Goal: Information Seeking & Learning: Learn about a topic

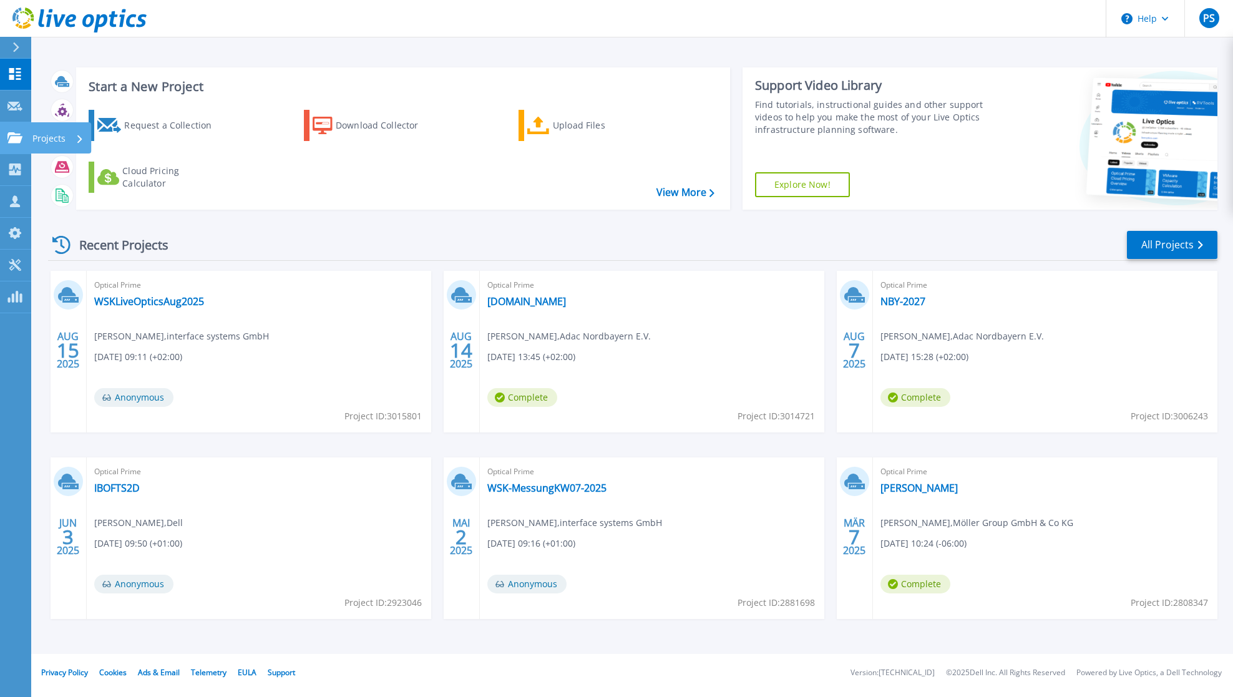
click at [14, 137] on icon at bounding box center [14, 137] width 15 height 11
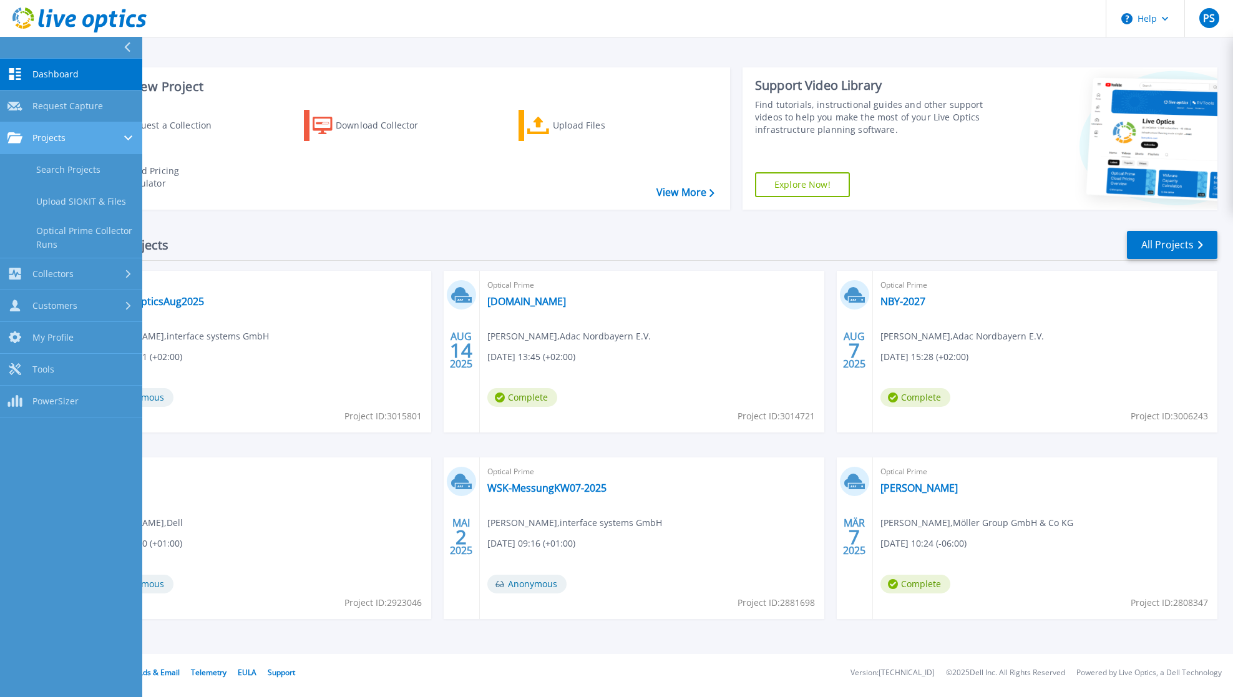
click at [57, 141] on span "Projects" at bounding box center [48, 137] width 33 height 11
click at [64, 140] on span "Projects" at bounding box center [48, 137] width 33 height 11
click at [57, 170] on link "Search Projects" at bounding box center [71, 170] width 142 height 32
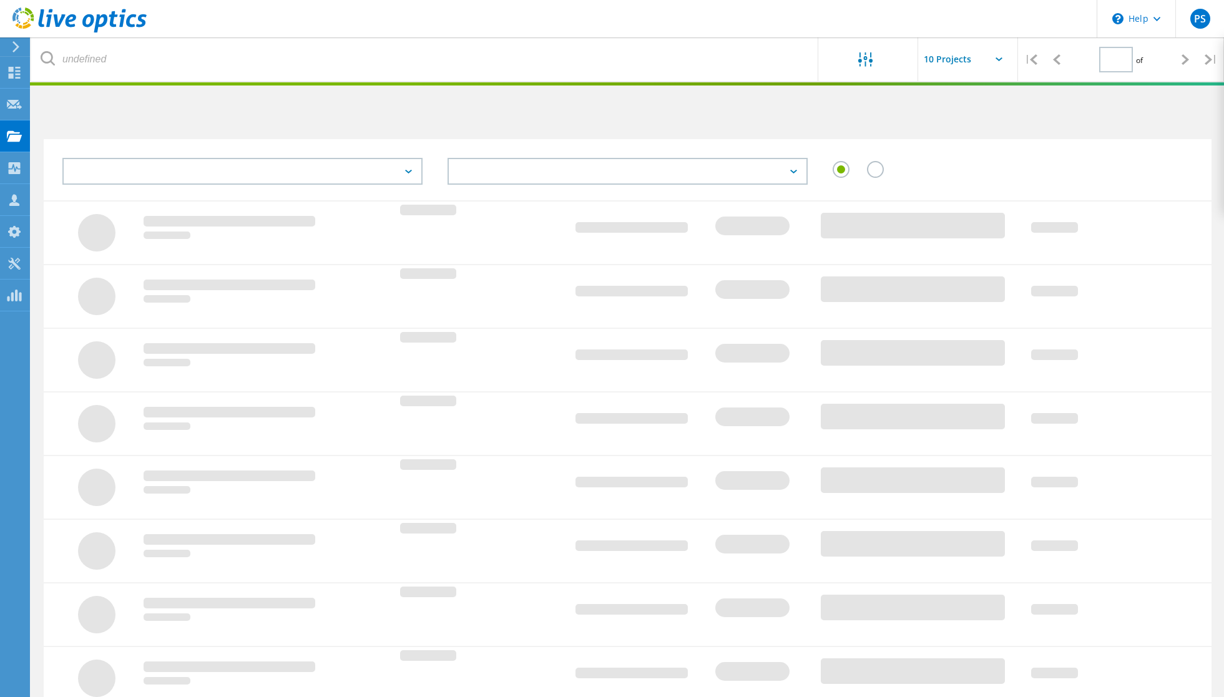
type input "5"
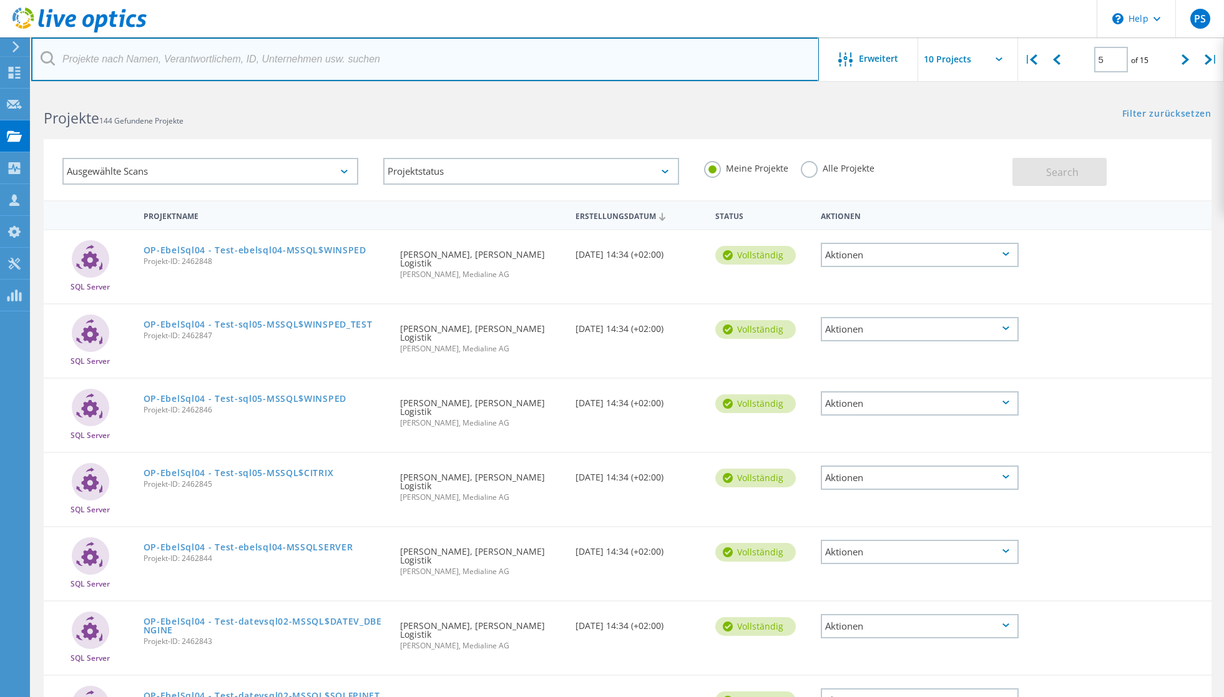
click at [250, 51] on input "text" at bounding box center [425, 59] width 788 height 44
type input "renolit"
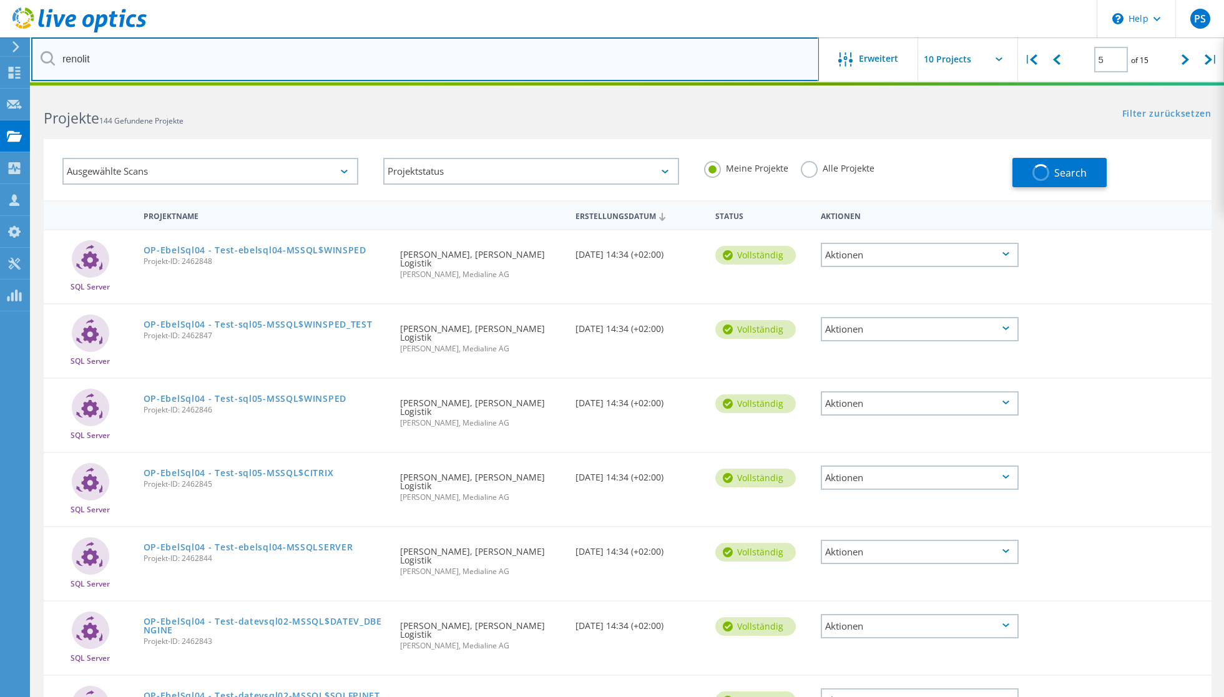
type input "1"
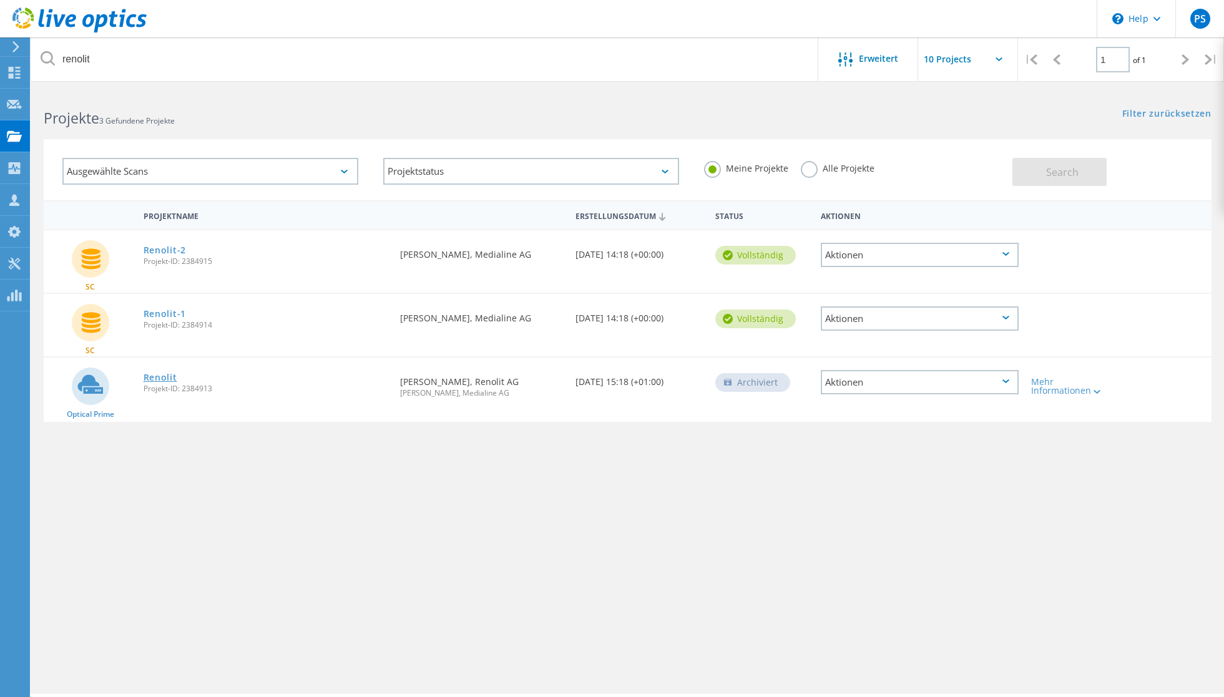
click at [163, 379] on link "Renolit" at bounding box center [161, 377] width 34 height 9
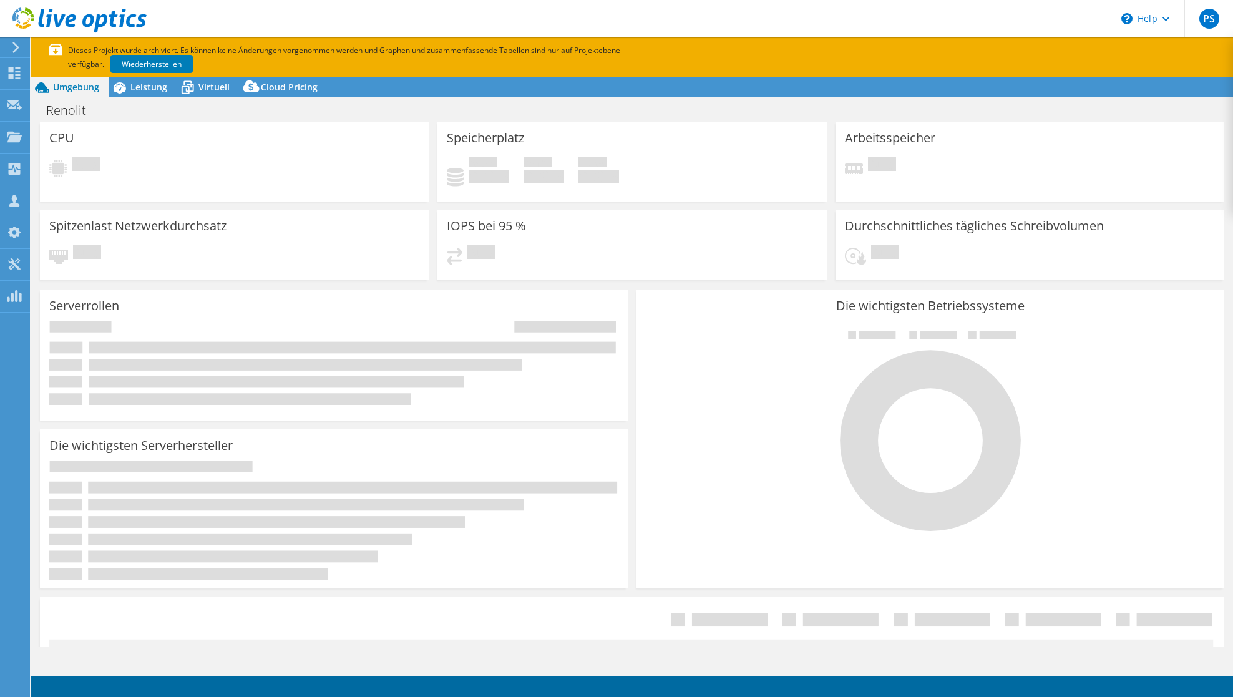
select select "USD"
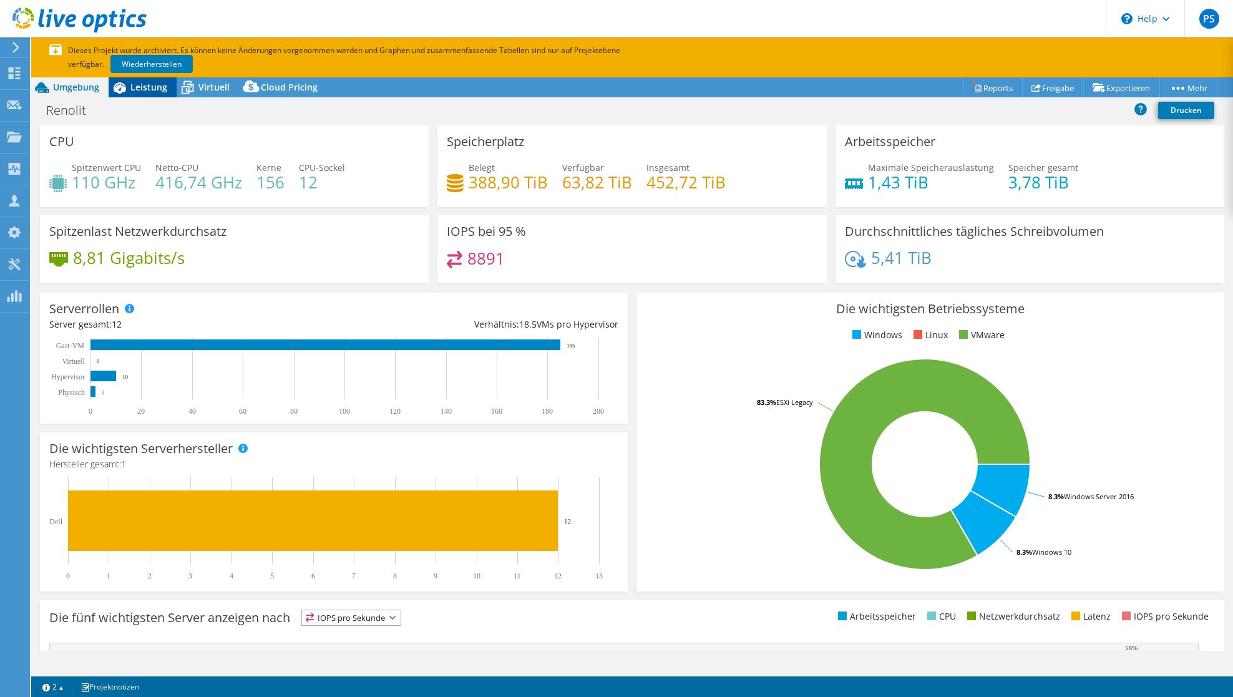
click at [135, 93] on div "Leistung" at bounding box center [143, 87] width 68 height 20
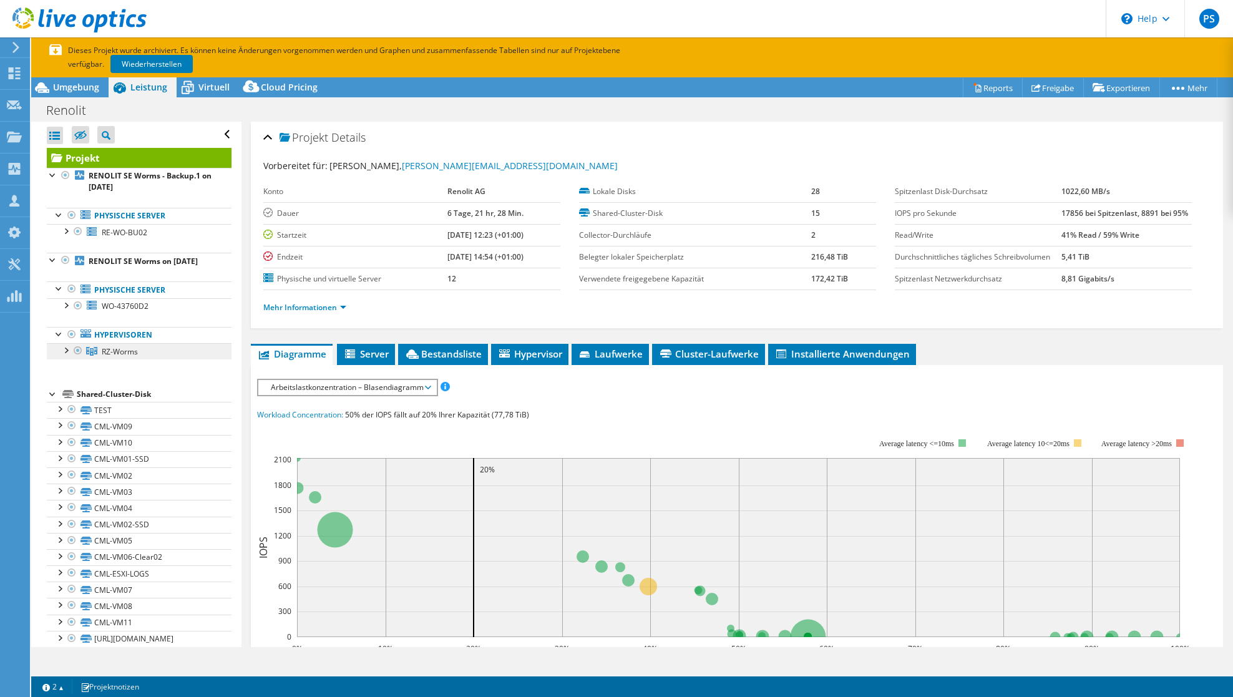
click at [119, 357] on span "RZ-Worms" at bounding box center [120, 351] width 36 height 11
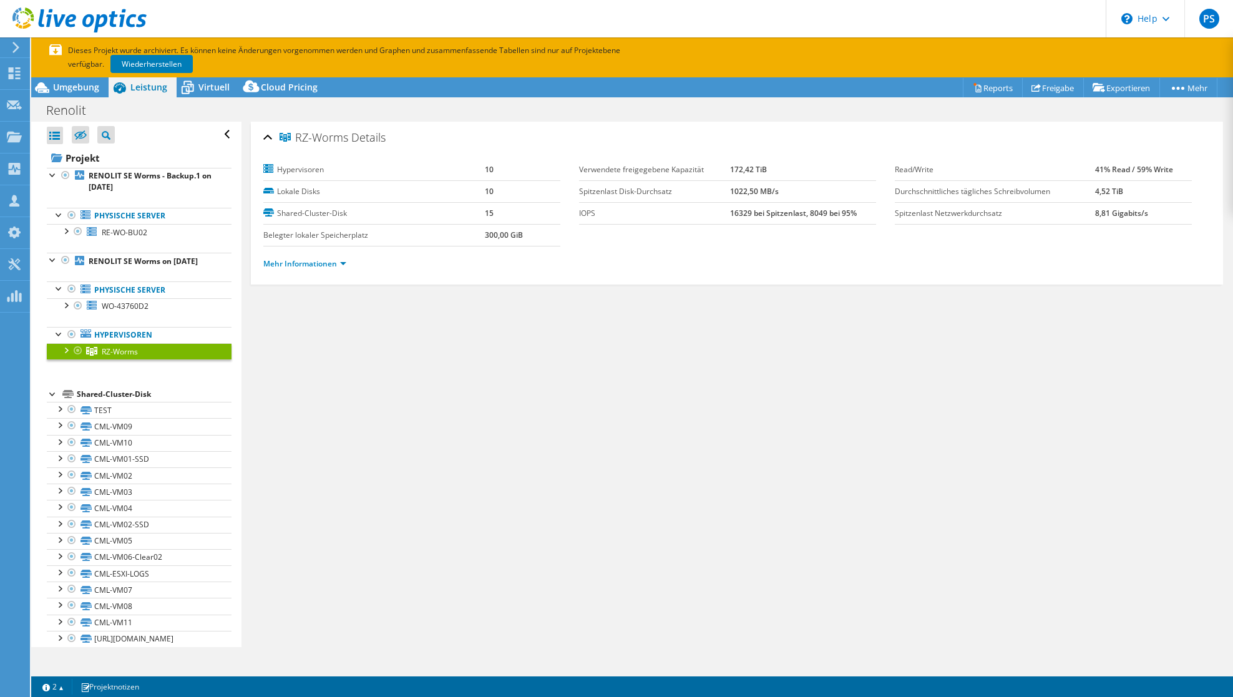
click at [63, 356] on div at bounding box center [65, 349] width 12 height 12
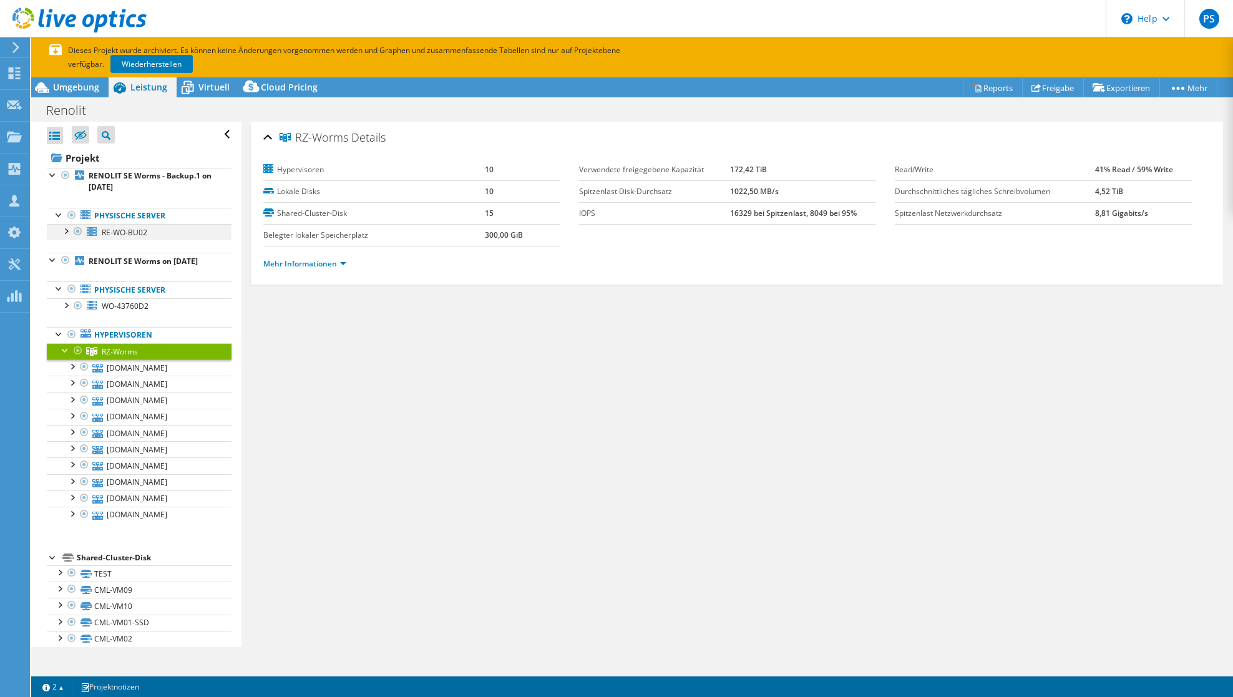
click at [78, 233] on div at bounding box center [78, 231] width 12 height 15
click at [72, 214] on div at bounding box center [72, 215] width 12 height 15
click at [65, 233] on div at bounding box center [65, 230] width 12 height 12
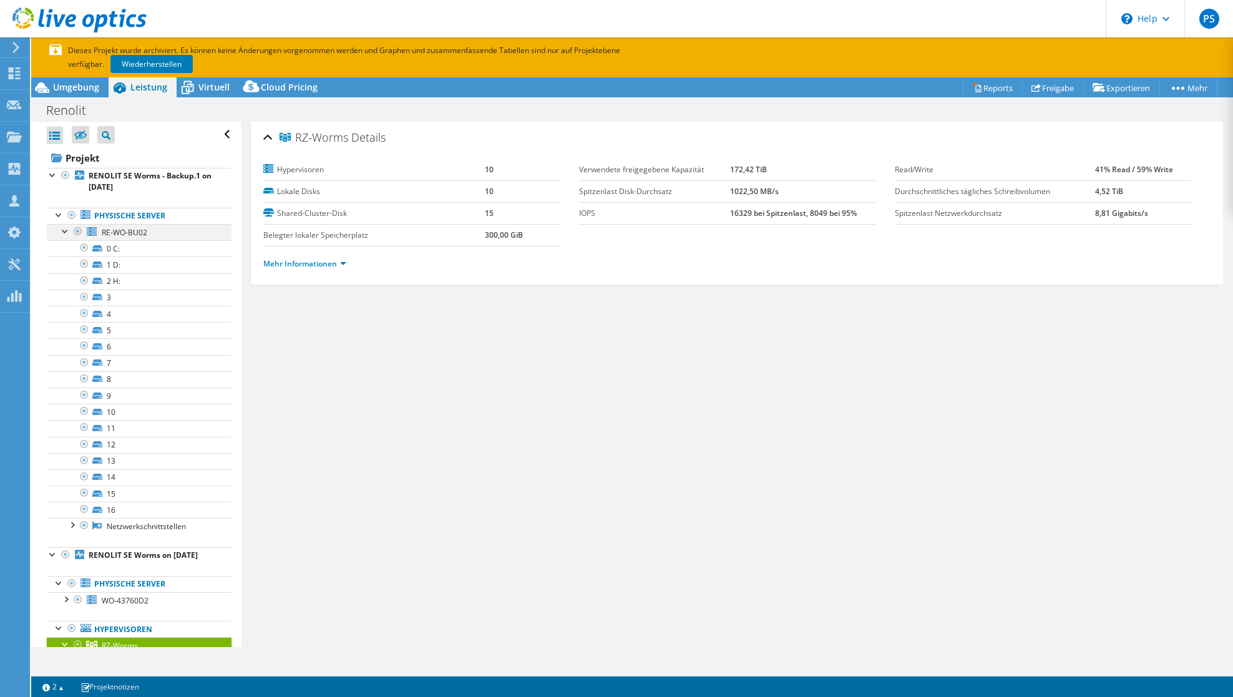
click at [79, 230] on div at bounding box center [78, 231] width 12 height 15
click at [157, 62] on link "Wiederherstellen" at bounding box center [151, 64] width 82 height 18
click at [64, 232] on div at bounding box center [65, 230] width 12 height 12
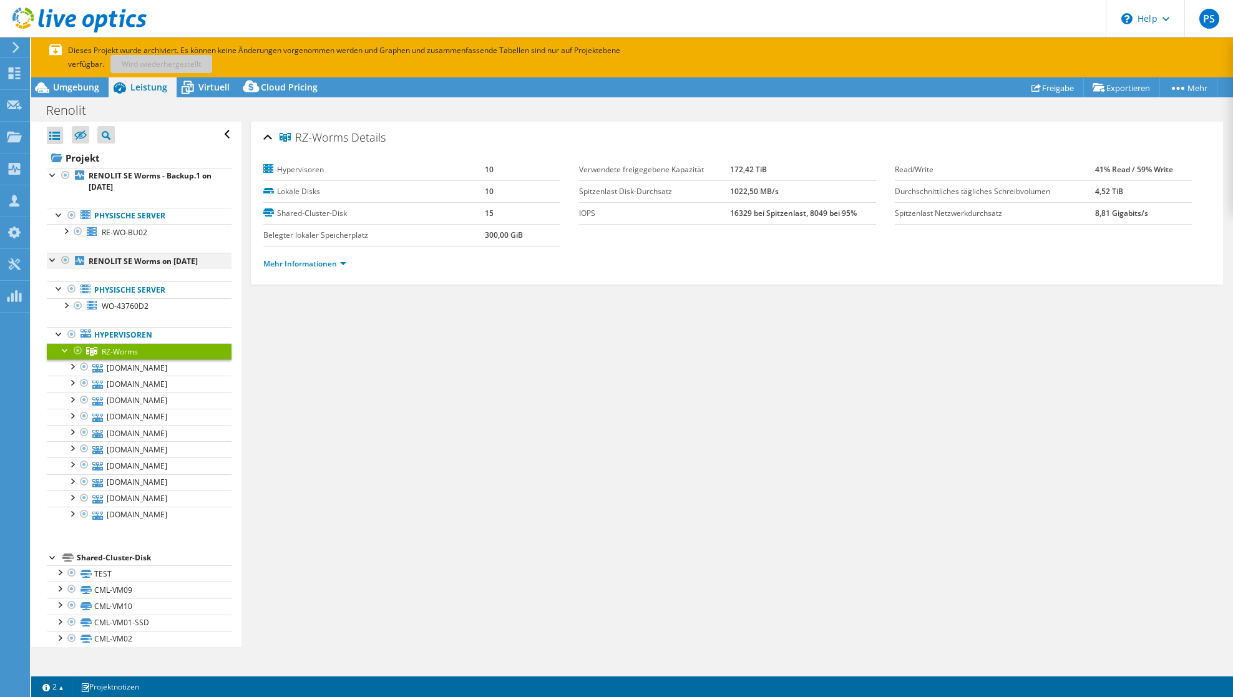
click at [54, 260] on div at bounding box center [53, 259] width 12 height 12
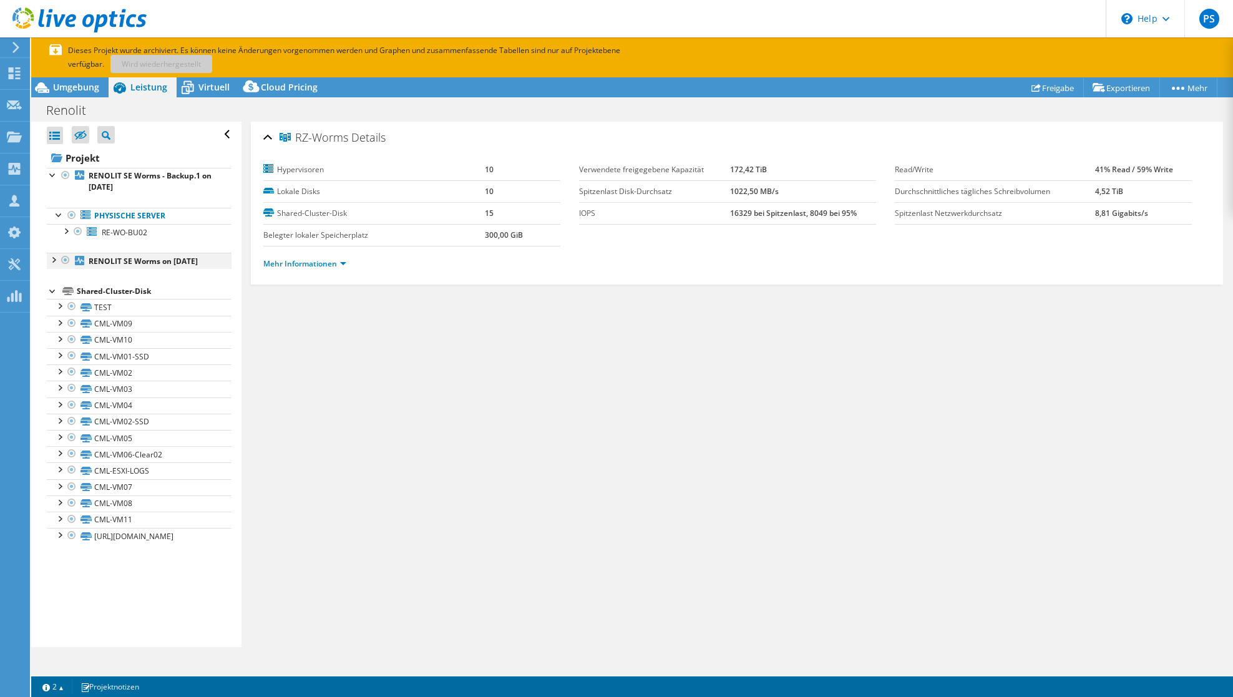
click at [54, 260] on div at bounding box center [53, 259] width 12 height 12
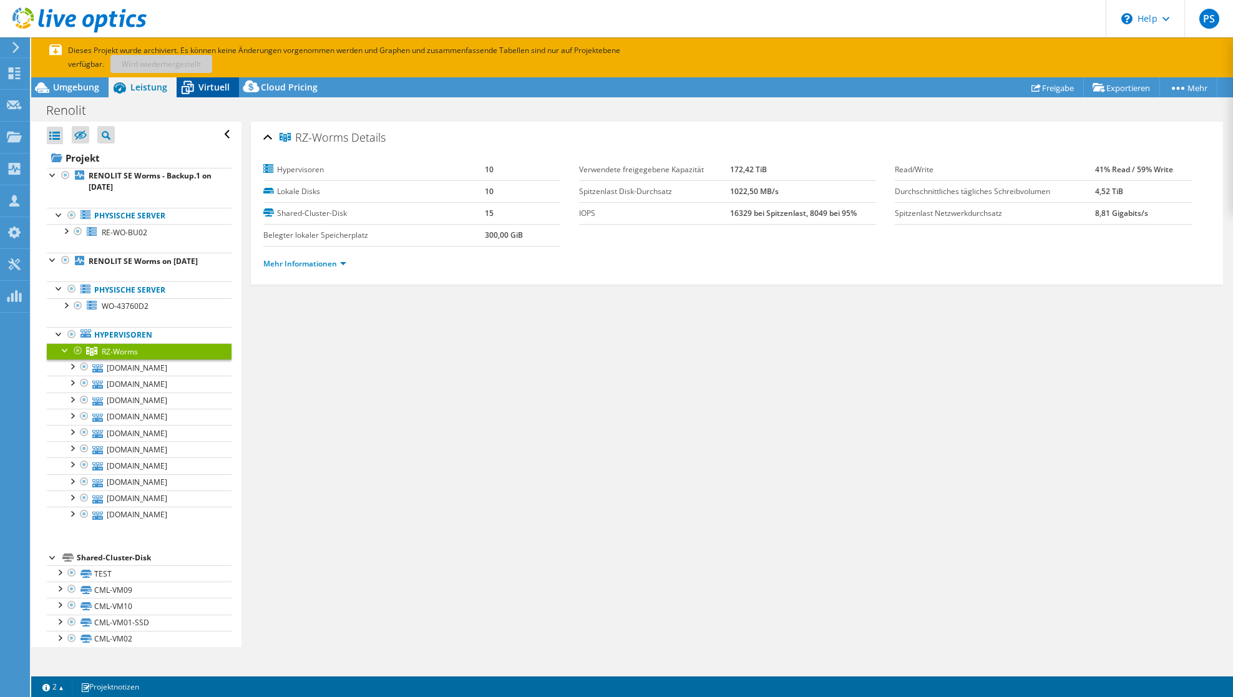
click at [200, 93] on div "Virtuell" at bounding box center [208, 87] width 62 height 20
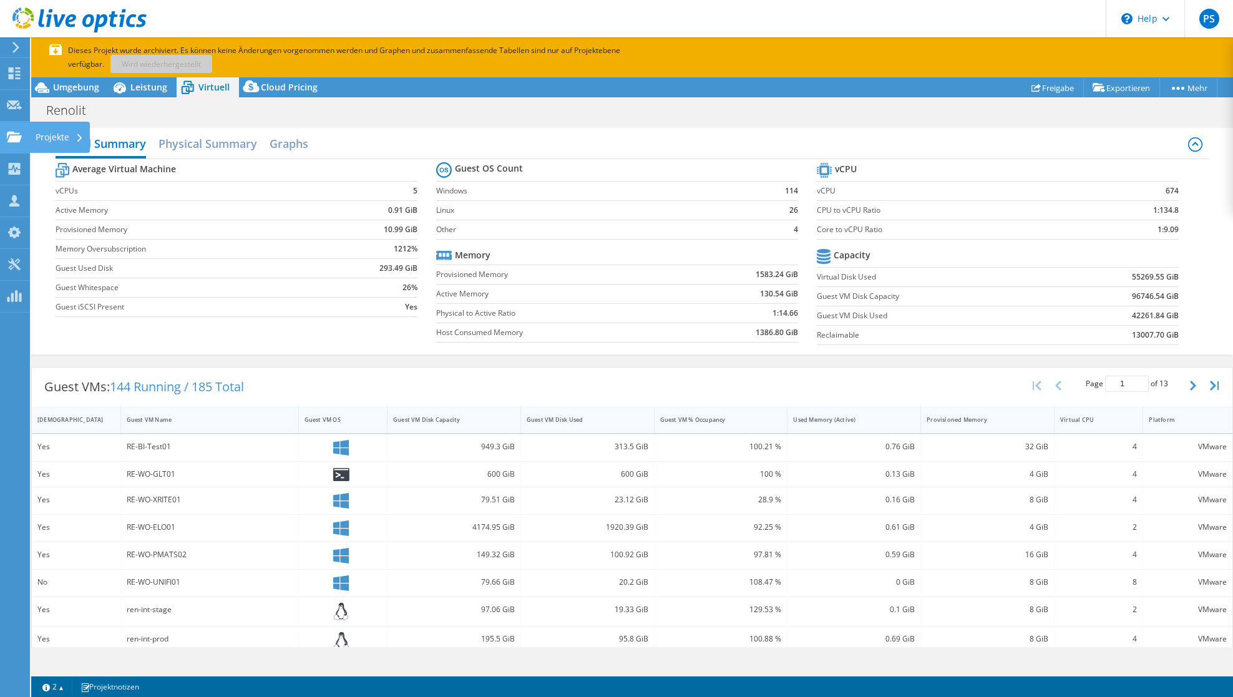
click at [16, 138] on use at bounding box center [14, 136] width 15 height 11
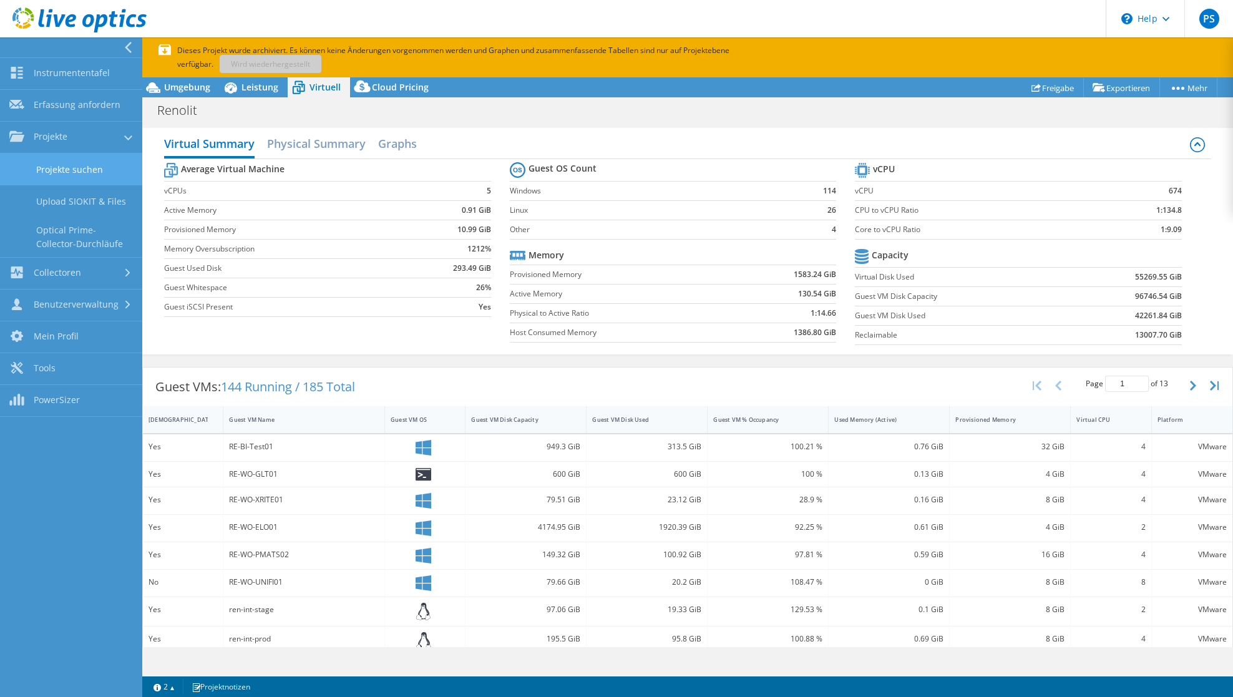
click at [55, 164] on link "Projekte suchen" at bounding box center [71, 170] width 142 height 32
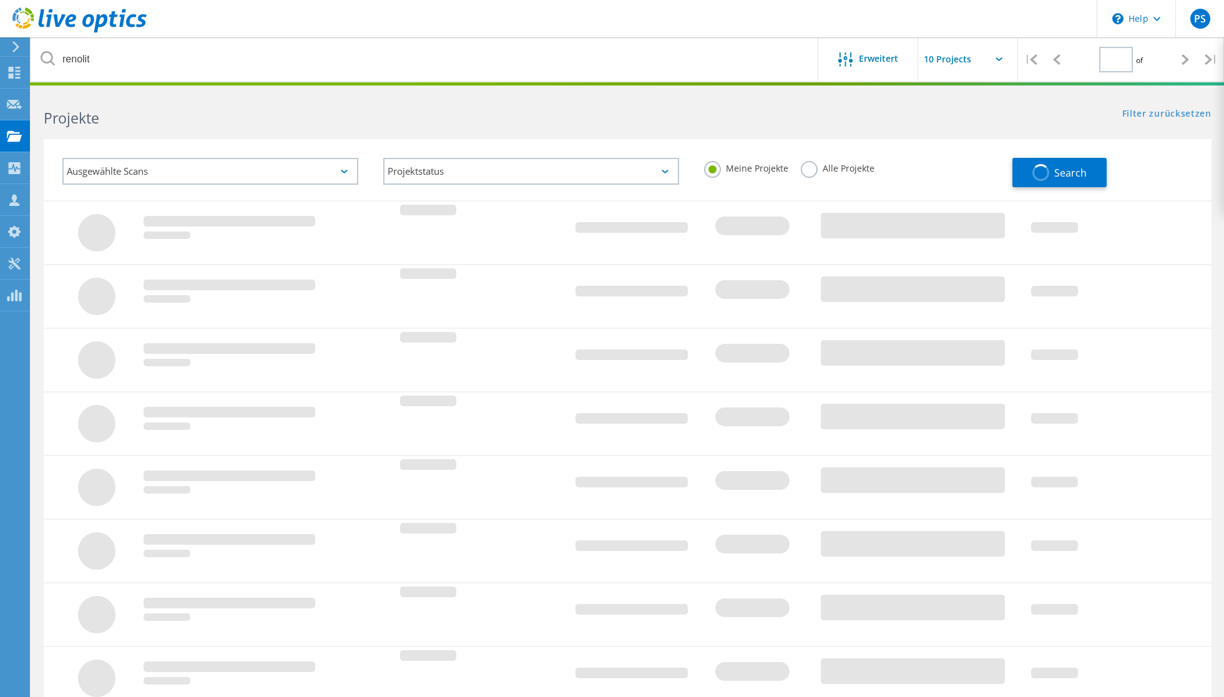
type input "1"
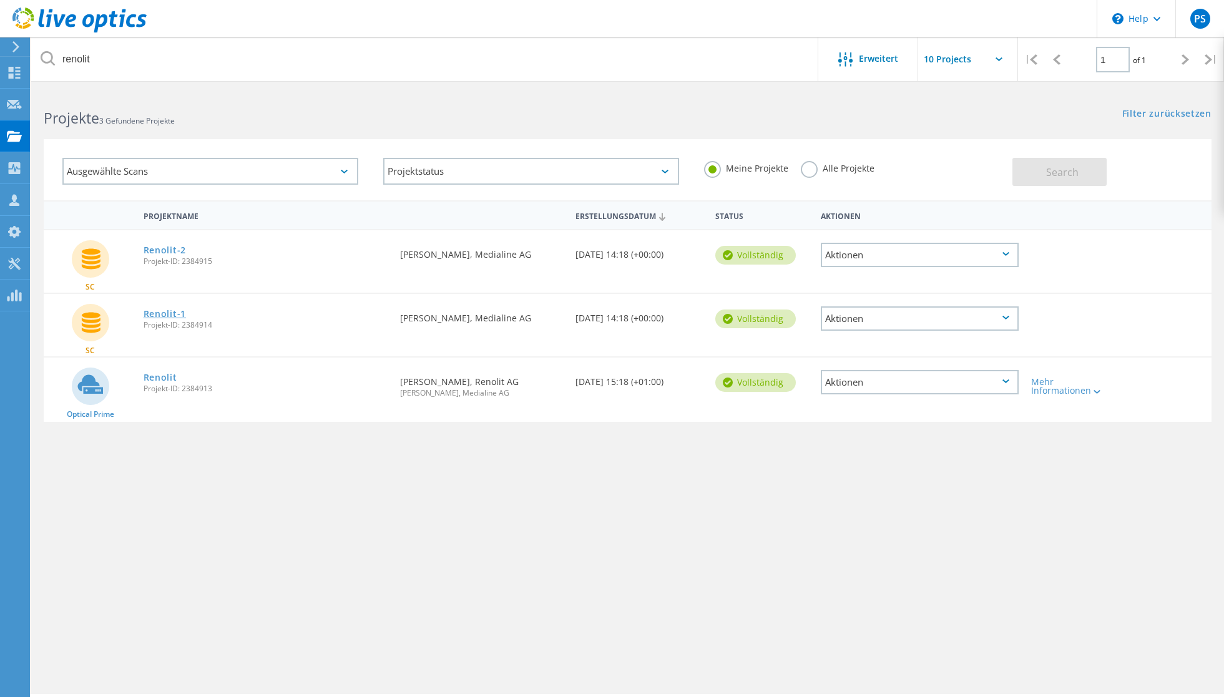
click at [165, 315] on link "Renolit-1" at bounding box center [165, 314] width 42 height 9
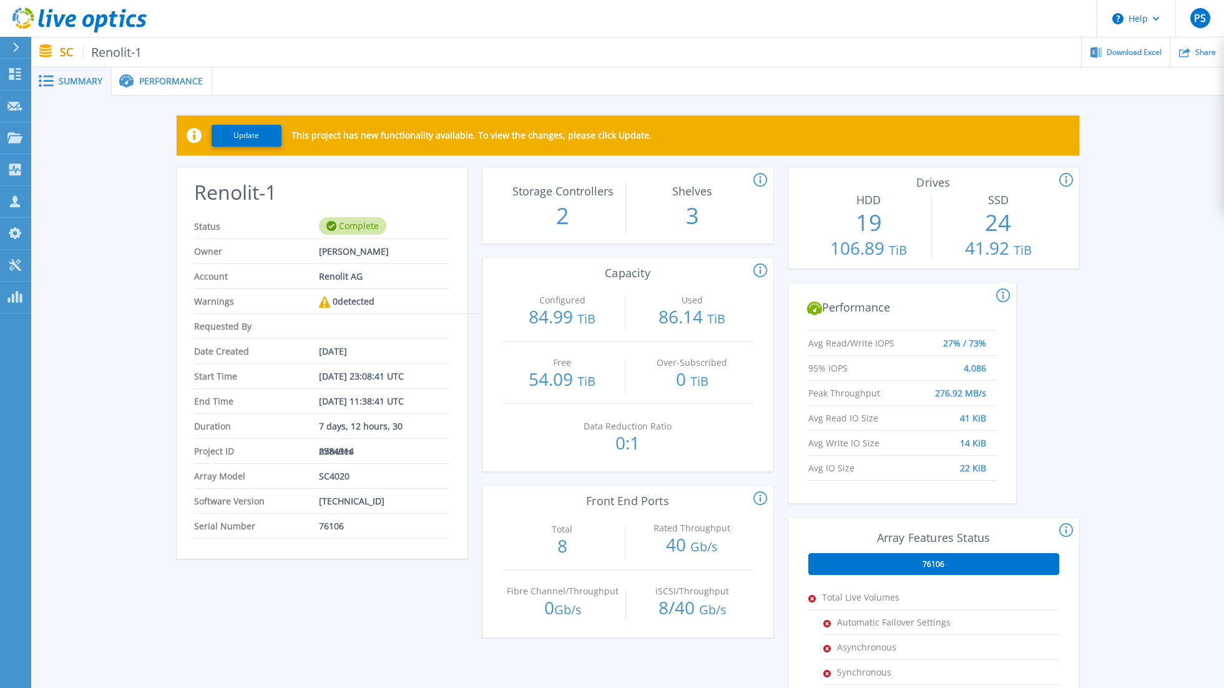
click at [135, 84] on span at bounding box center [125, 81] width 27 height 14
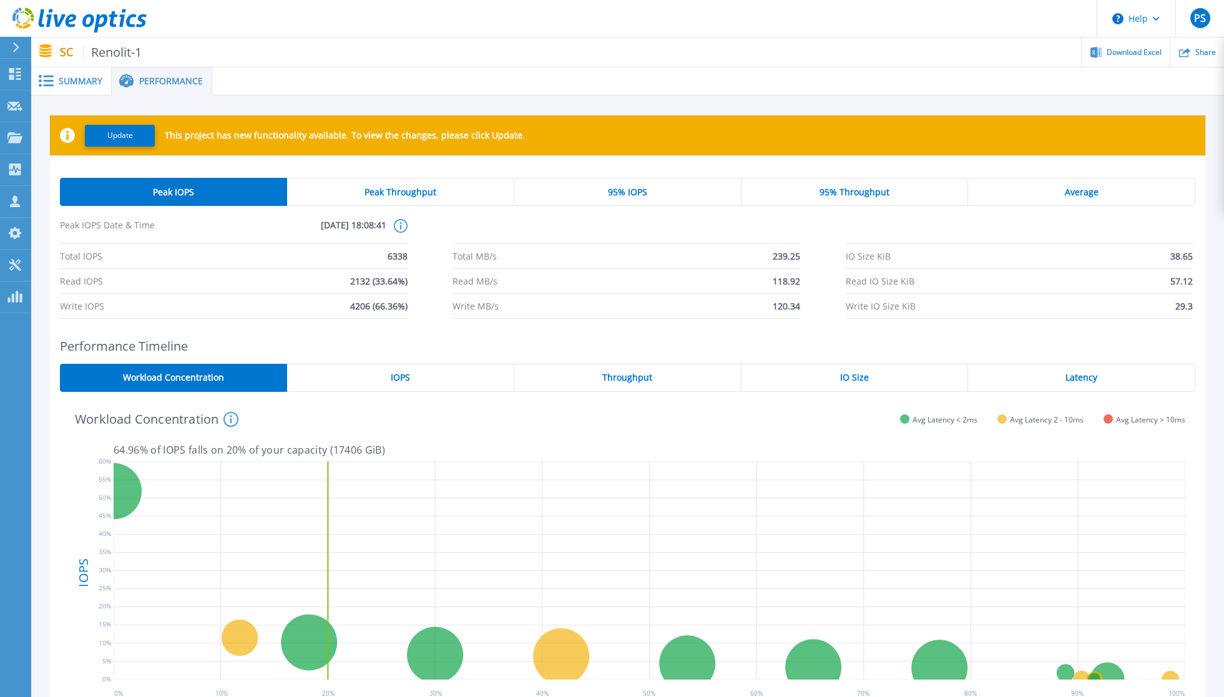
click at [442, 388] on div "IOPS" at bounding box center [400, 378] width 227 height 28
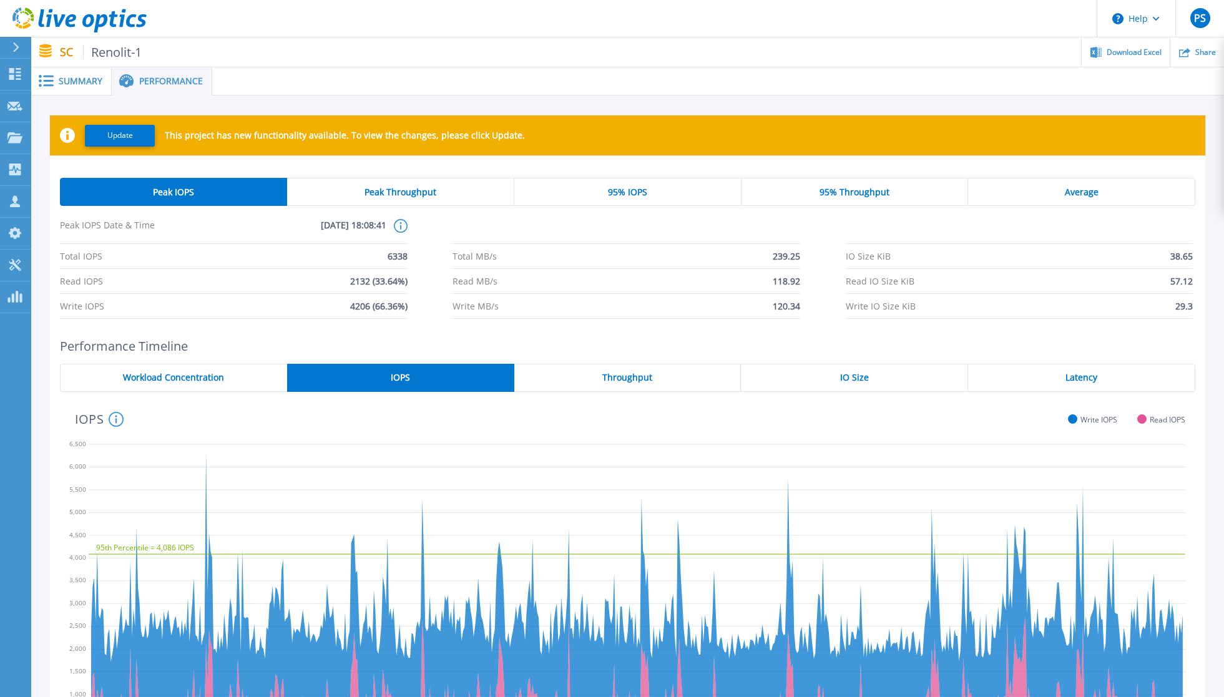
click at [161, 371] on div "Workload Concentration" at bounding box center [173, 378] width 227 height 28
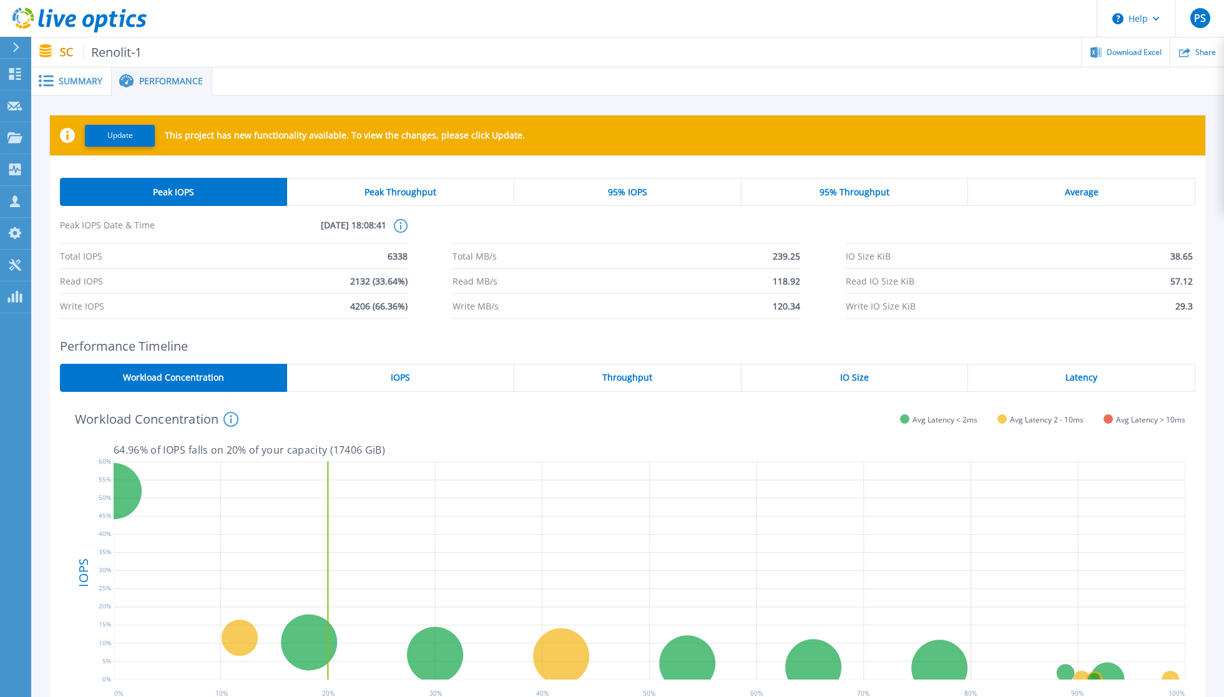
click at [72, 81] on span "Summary" at bounding box center [81, 81] width 44 height 9
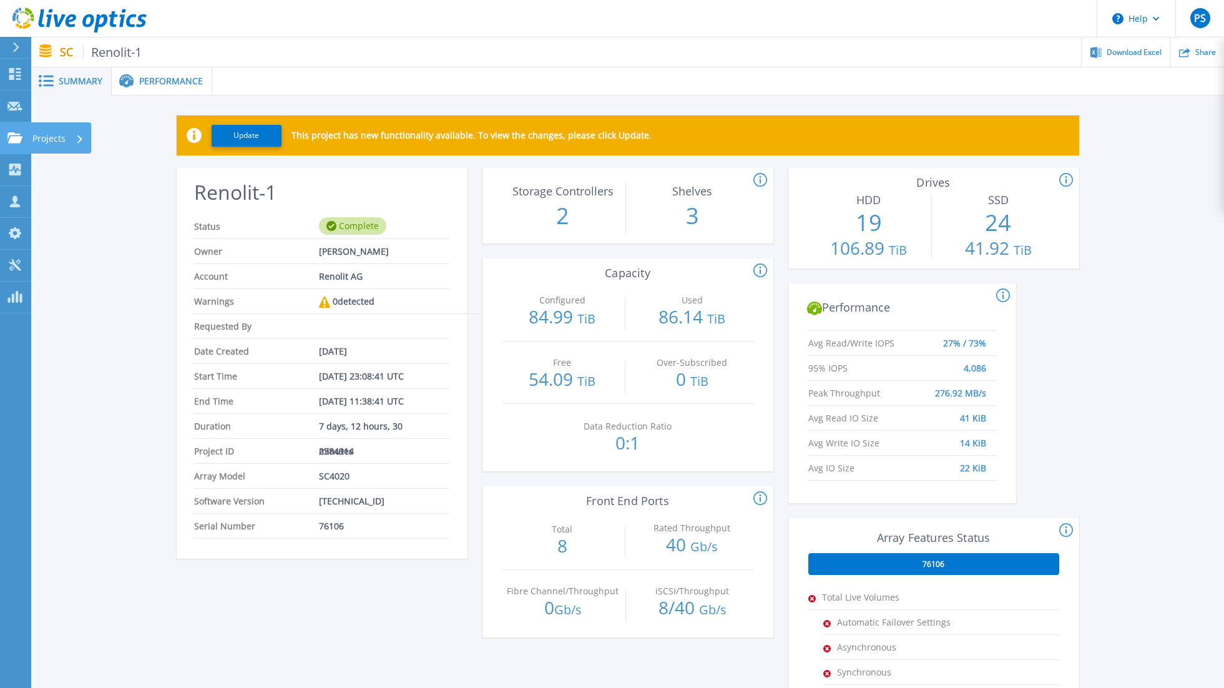
click at [10, 137] on icon at bounding box center [14, 137] width 15 height 11
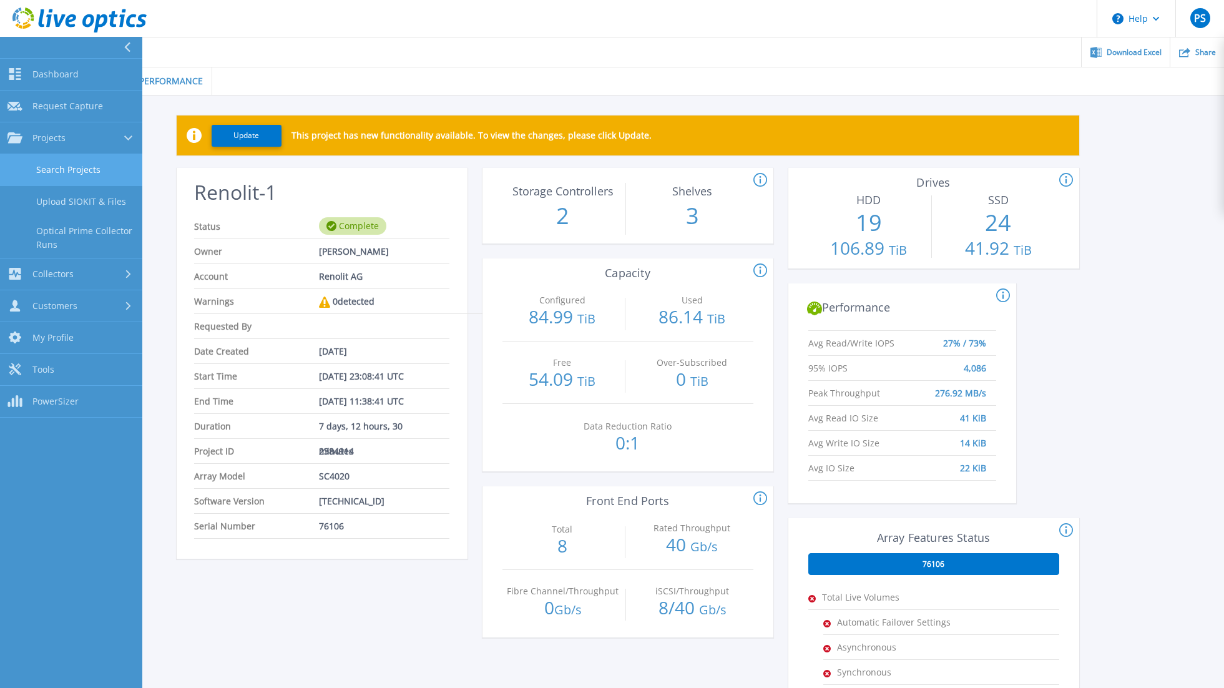
click at [67, 169] on link "Search Projects" at bounding box center [71, 170] width 142 height 32
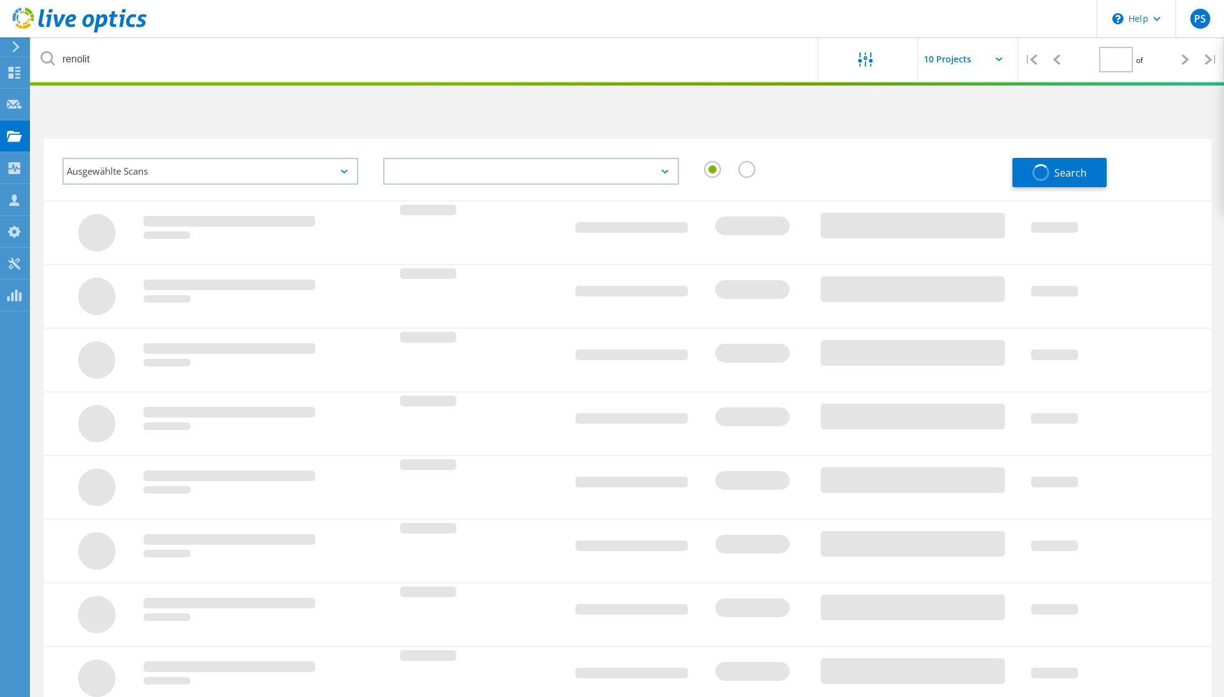
type input "1"
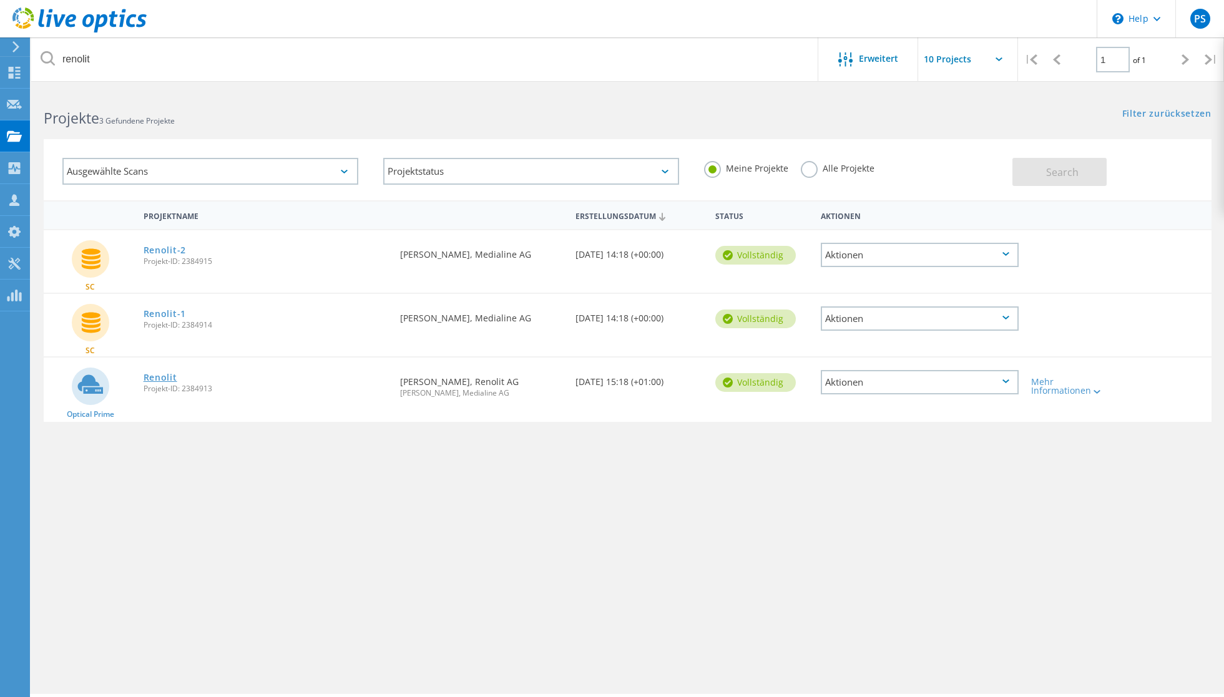
click at [170, 377] on link "Renolit" at bounding box center [161, 377] width 34 height 9
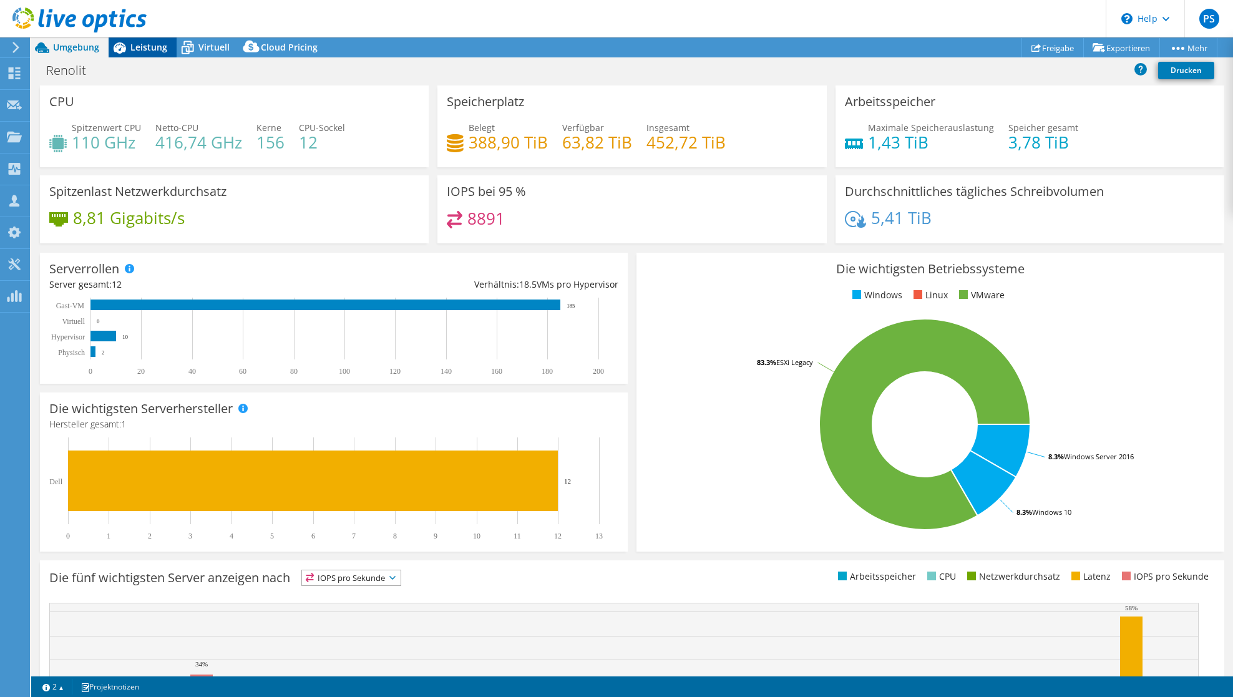
click at [145, 53] on div "Leistung" at bounding box center [143, 47] width 68 height 20
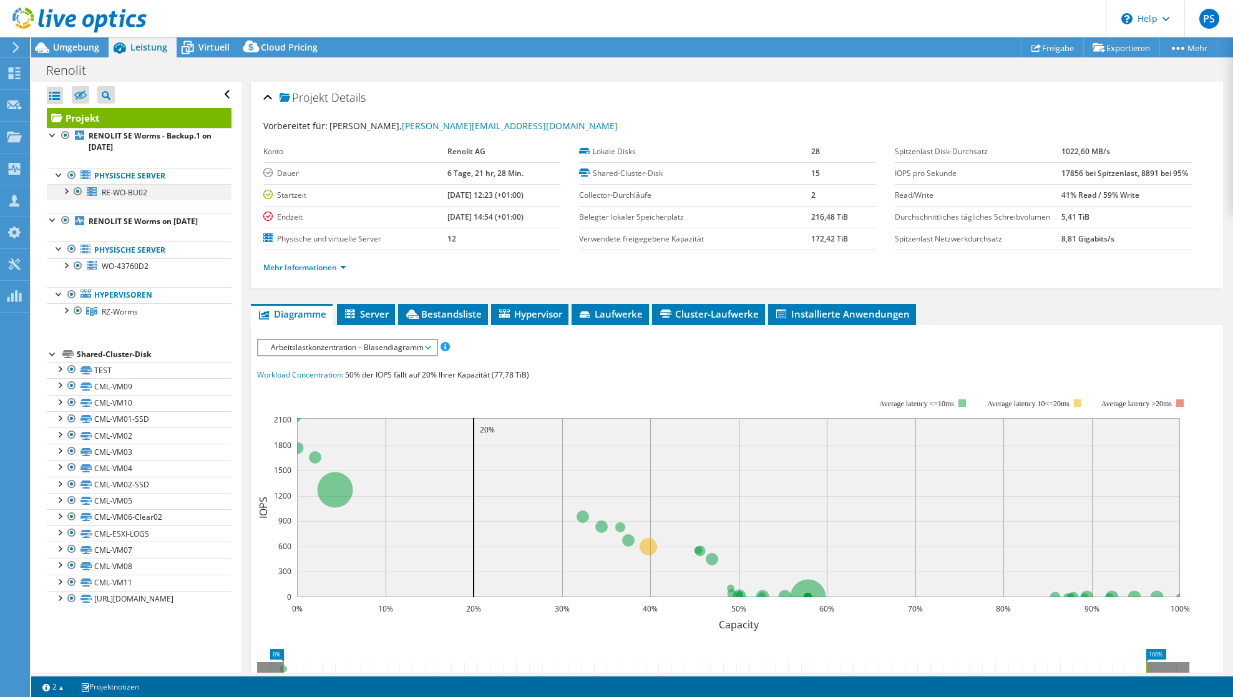
click at [77, 190] on div at bounding box center [78, 191] width 12 height 15
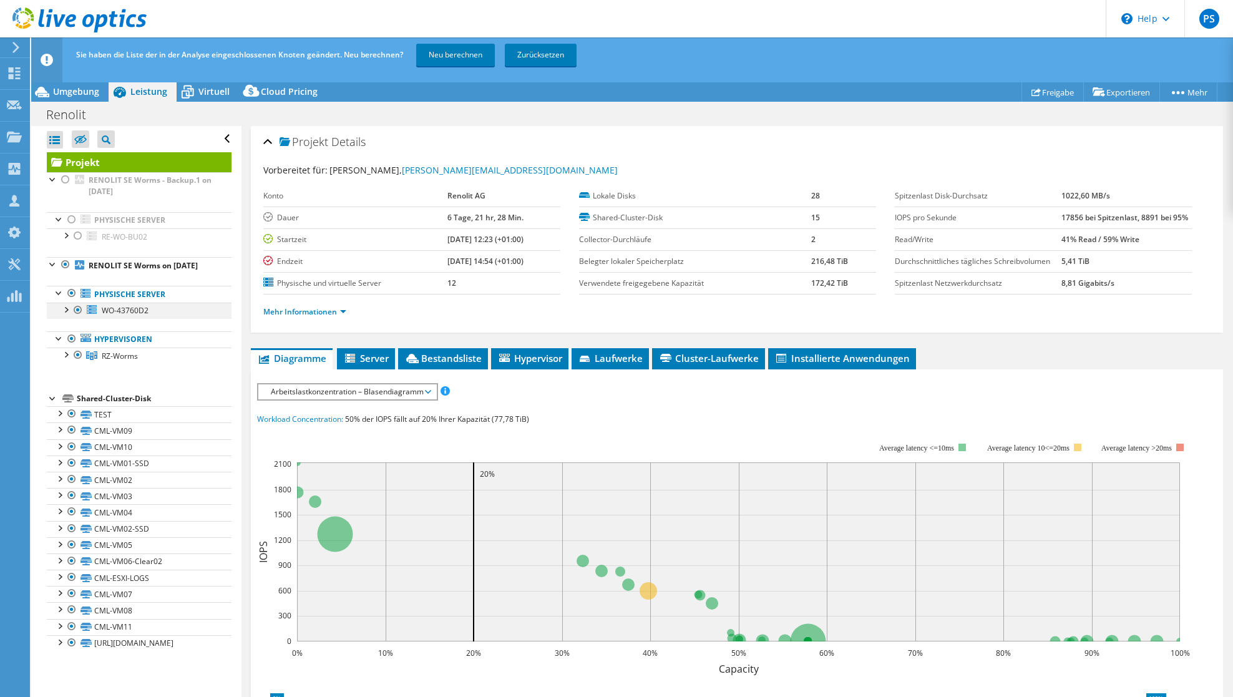
click at [77, 318] on div at bounding box center [78, 310] width 12 height 15
click at [447, 60] on link "Neu berechnen" at bounding box center [455, 55] width 79 height 22
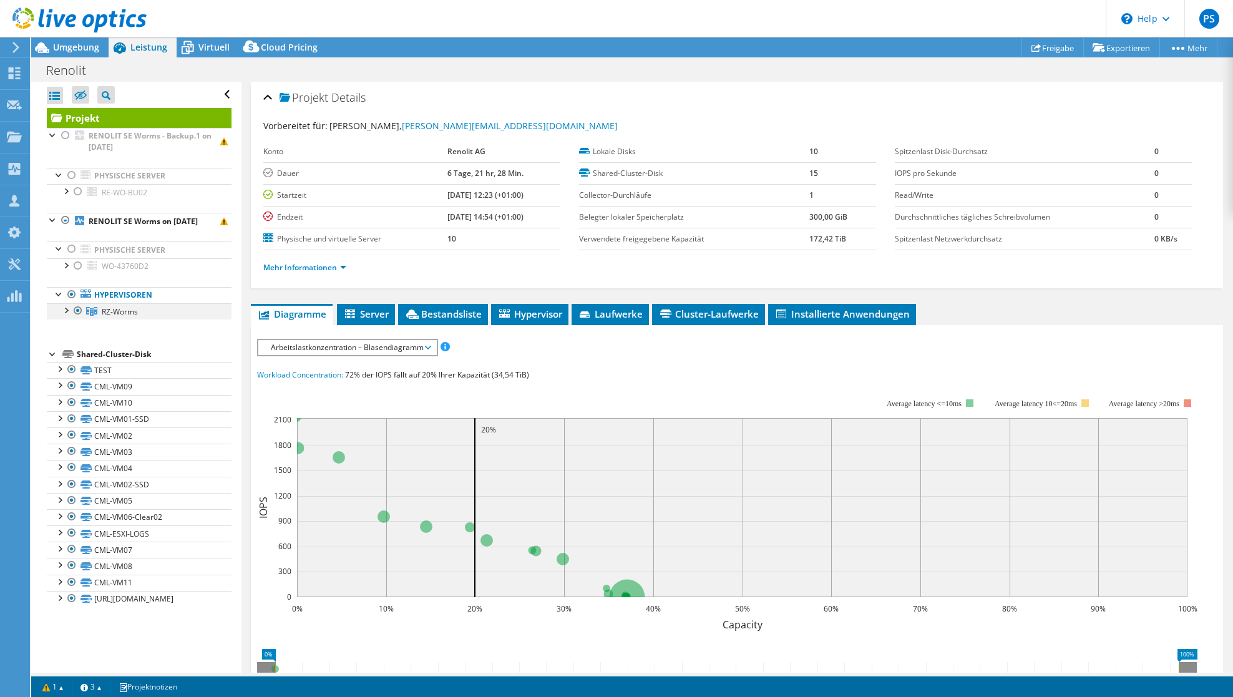
click at [62, 316] on div at bounding box center [65, 309] width 12 height 12
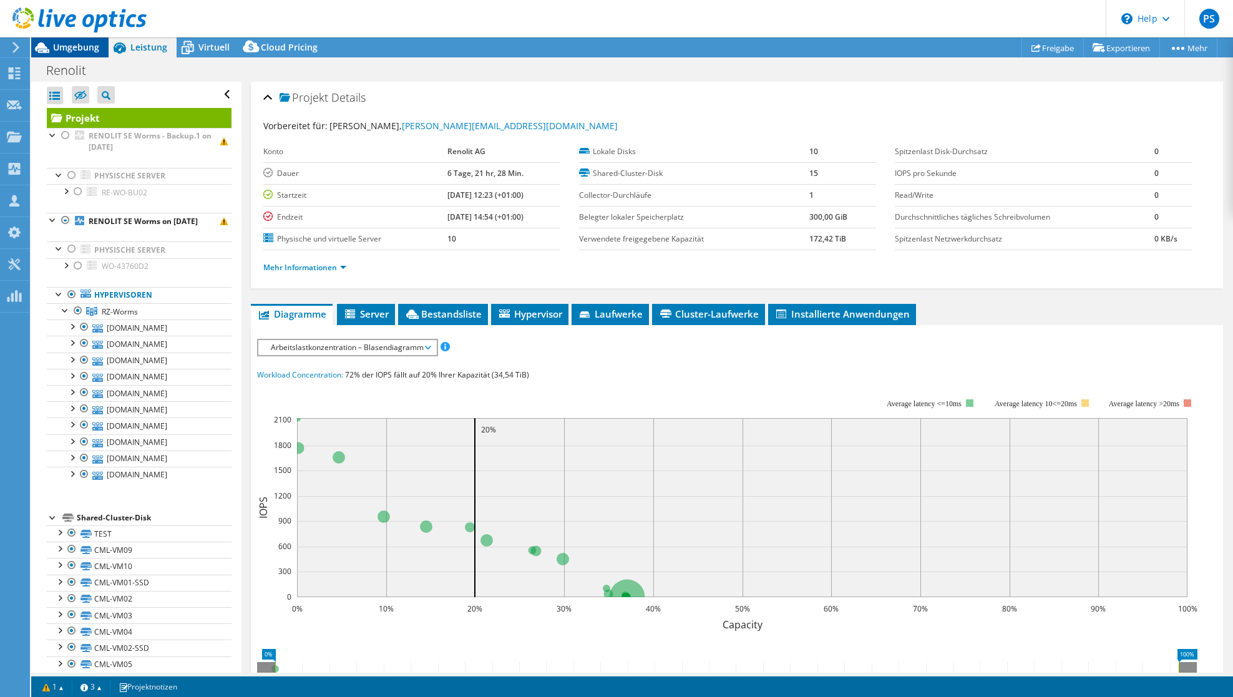
click at [79, 46] on span "Umgebung" at bounding box center [76, 47] width 46 height 12
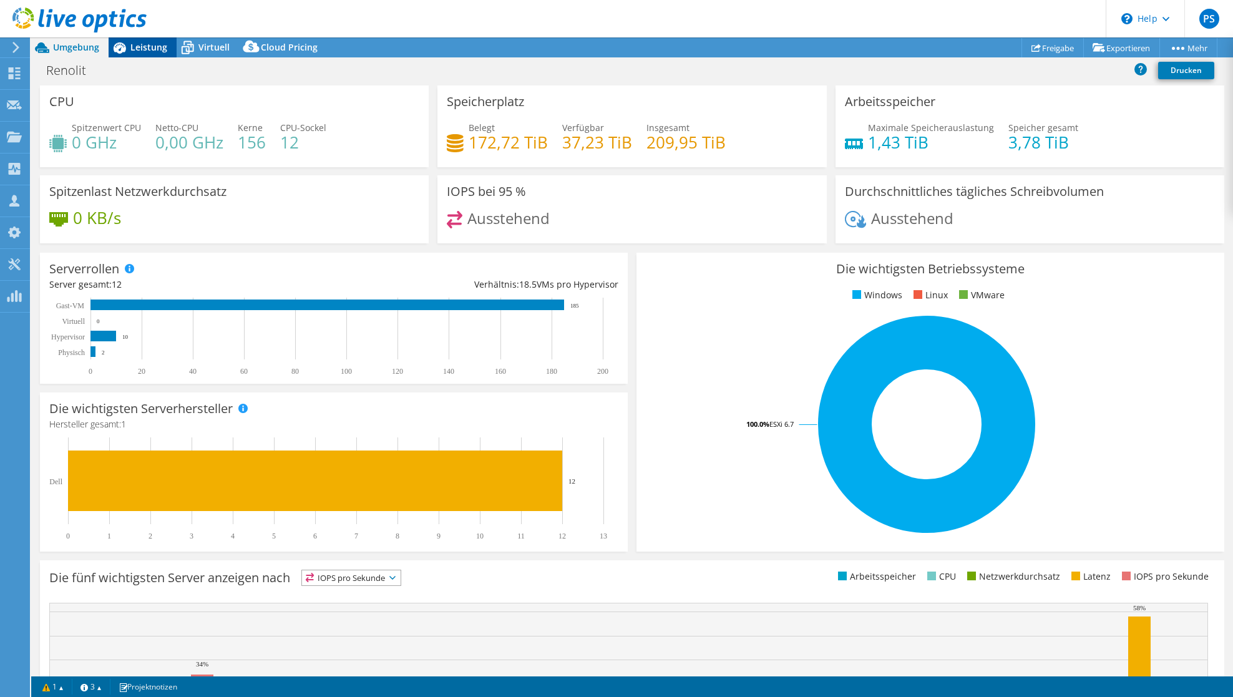
click at [140, 43] on span "Leistung" at bounding box center [148, 47] width 37 height 12
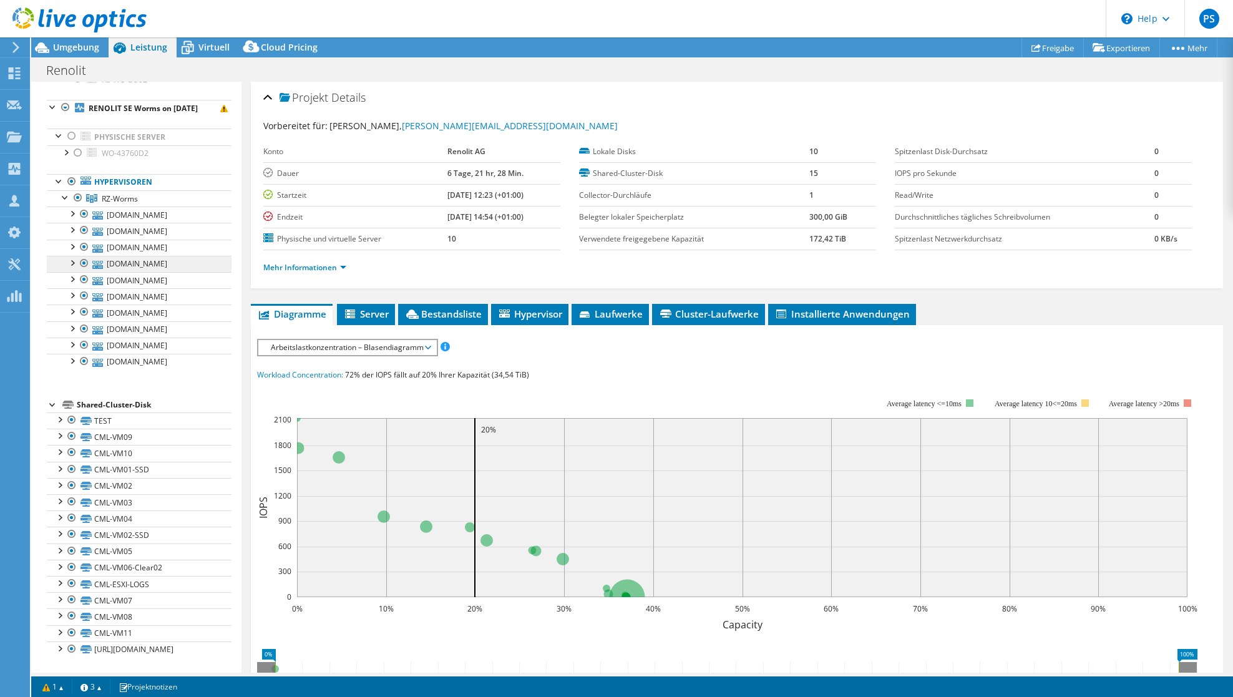
scroll to position [135, 0]
click at [71, 642] on div at bounding box center [72, 649] width 12 height 15
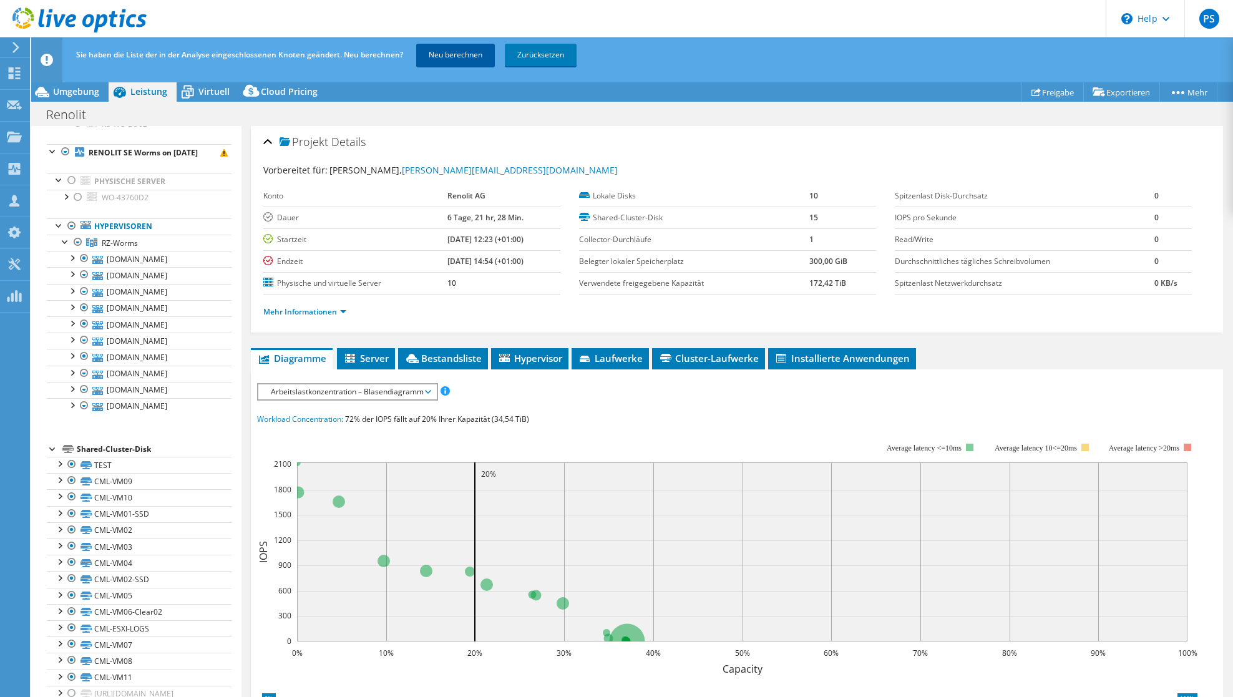
click at [466, 59] on link "Neu berechnen" at bounding box center [455, 55] width 79 height 22
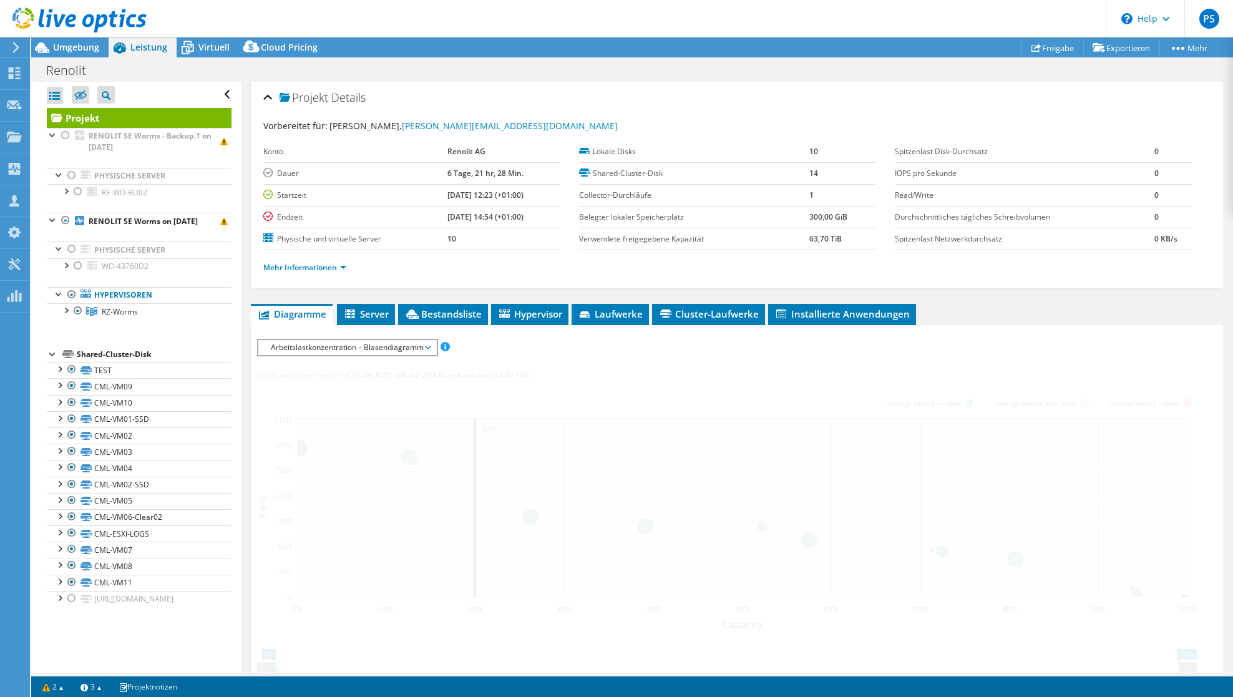
scroll to position [0, 0]
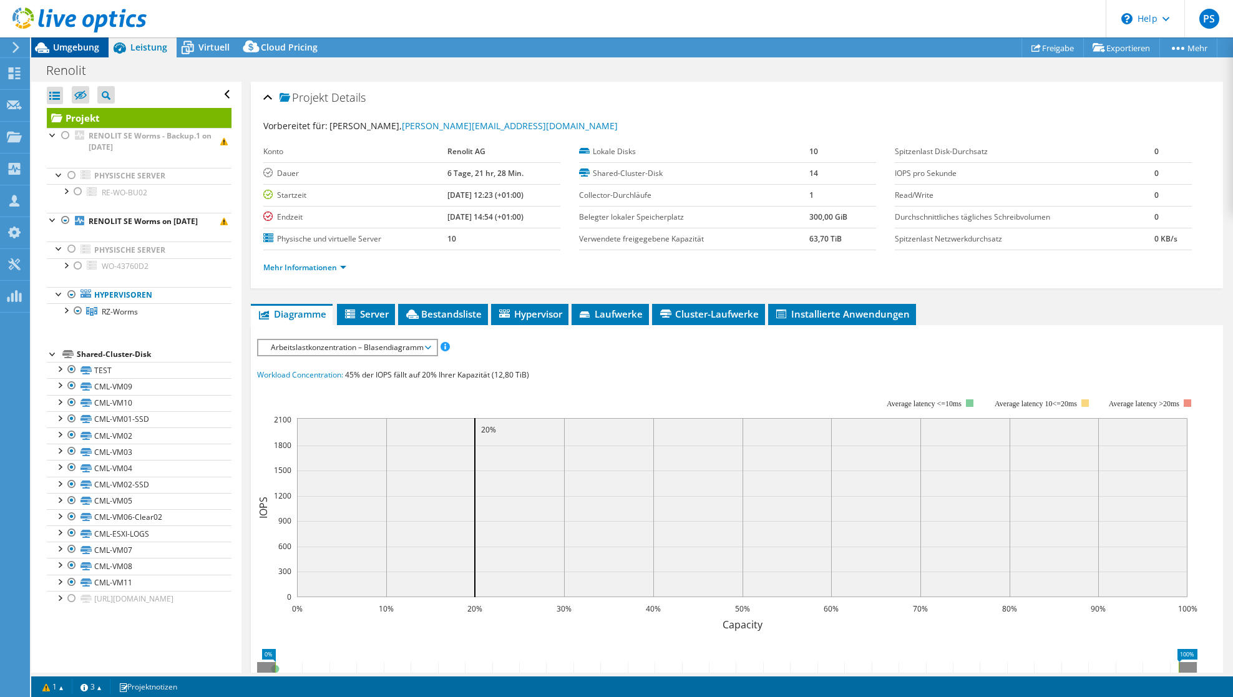
click at [69, 52] on span "Umgebung" at bounding box center [76, 47] width 46 height 12
